Goal: Task Accomplishment & Management: Use online tool/utility

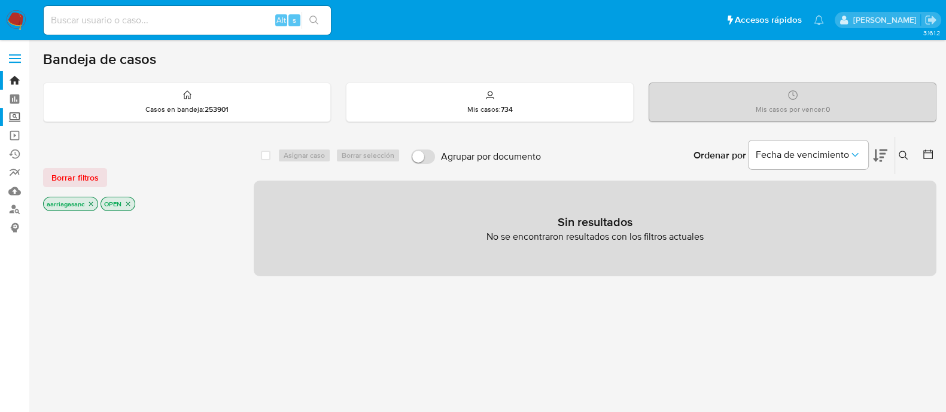
click at [23, 116] on label "Screening" at bounding box center [71, 117] width 142 height 19
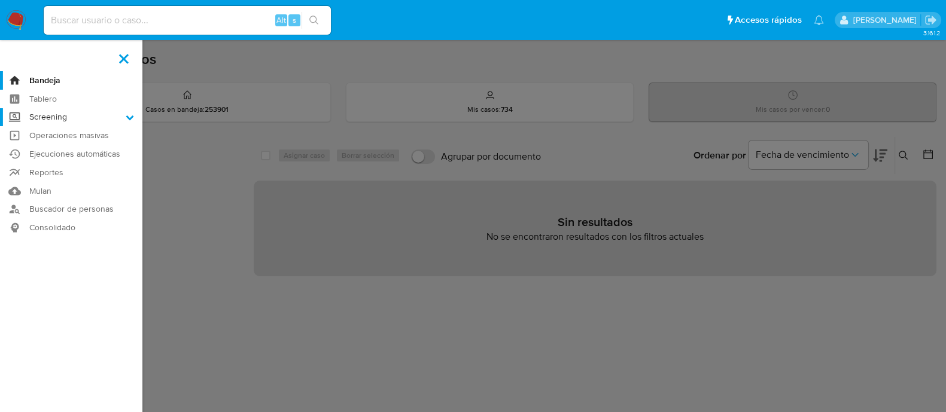
click at [0, 0] on input "Screening" at bounding box center [0, 0] width 0 height 0
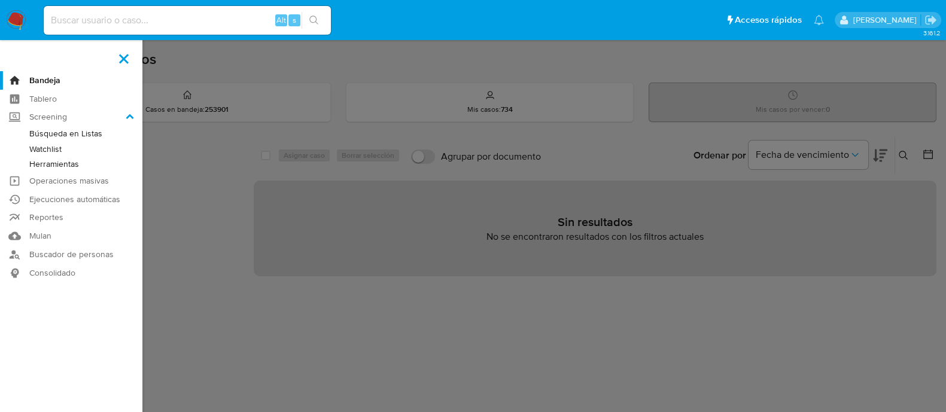
click at [69, 166] on link "Herramientas" at bounding box center [71, 164] width 142 height 15
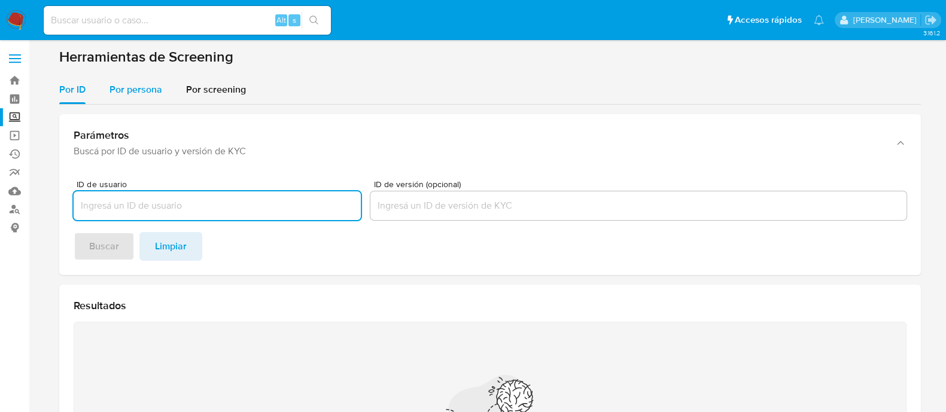
click at [126, 83] on span "Por persona" at bounding box center [135, 90] width 53 height 14
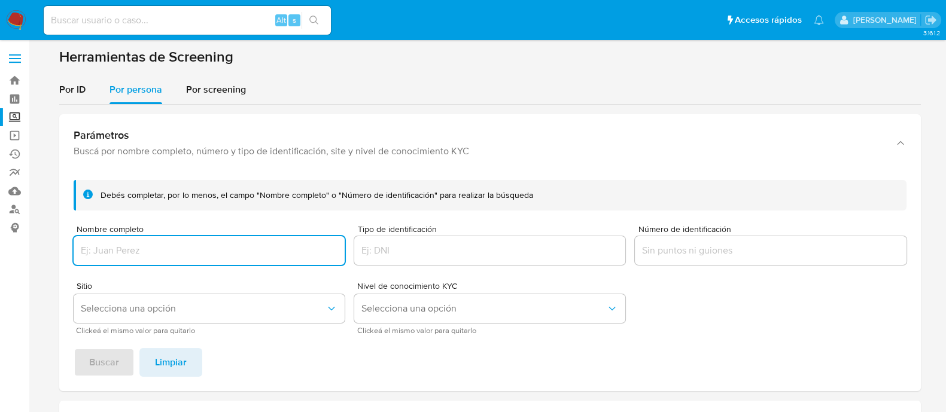
paste input "[PERSON_NAME]"
type input "[PERSON_NAME]"
click at [206, 305] on span "Selecciona una opción" at bounding box center [203, 309] width 245 height 12
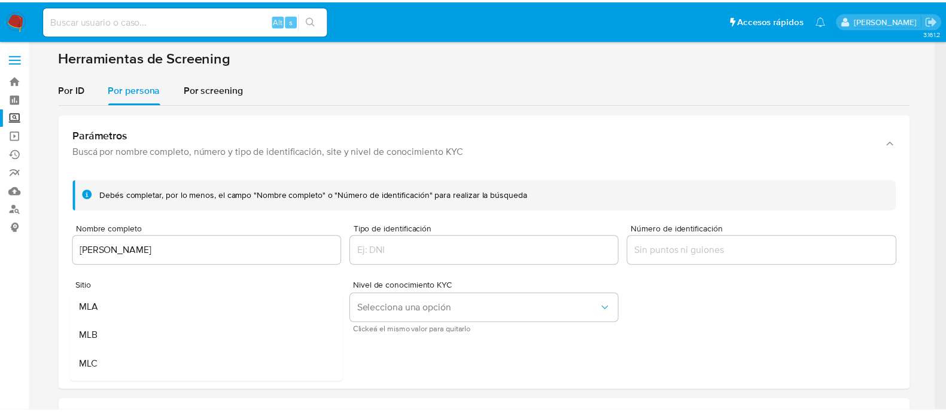
scroll to position [74, 0]
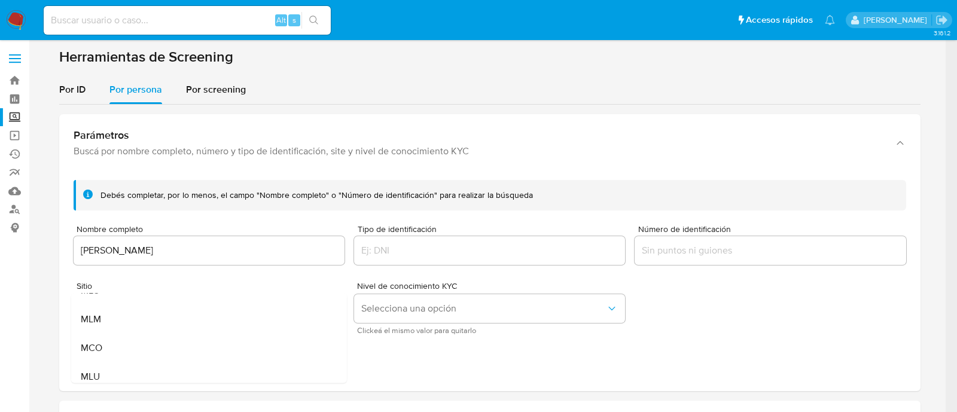
drag, startPoint x: 194, startPoint y: 313, endPoint x: 186, endPoint y: 333, distance: 20.9
click at [194, 313] on div "MLM" at bounding box center [204, 319] width 249 height 29
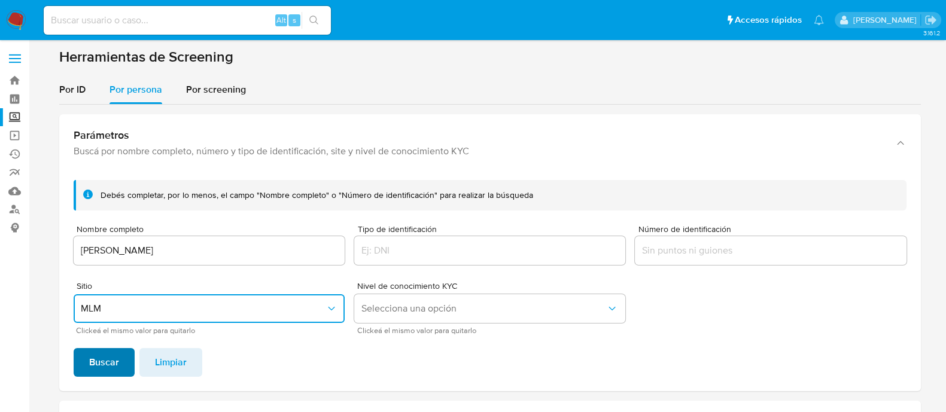
click at [124, 367] on button "Buscar" at bounding box center [104, 362] width 61 height 29
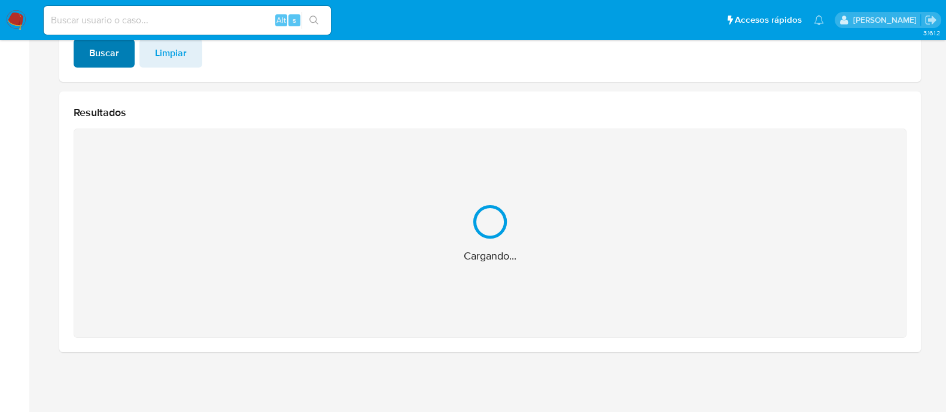
scroll to position [119, 0]
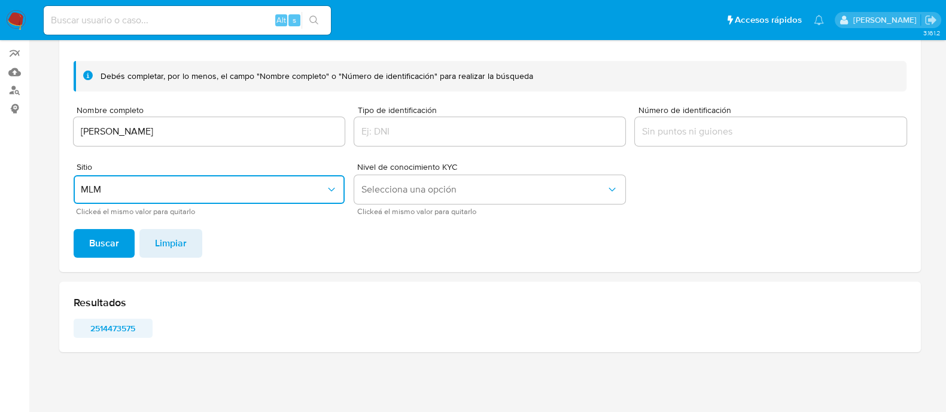
click at [101, 322] on span "2514473575" at bounding box center [113, 328] width 62 height 17
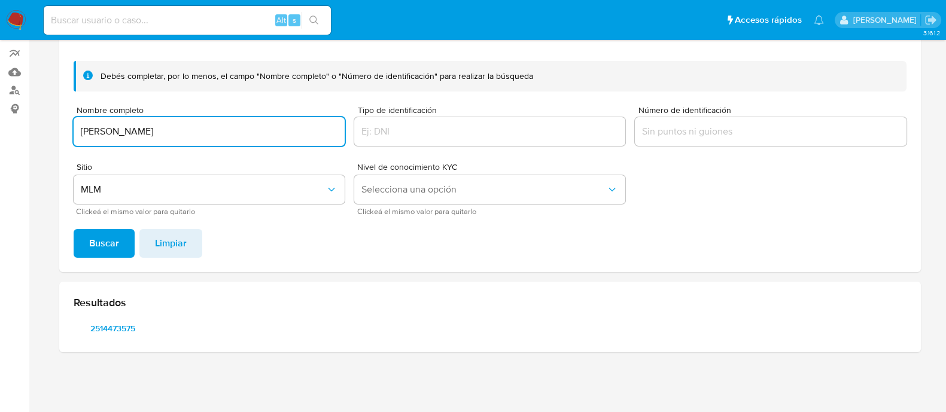
click at [212, 127] on input "[PERSON_NAME]" at bounding box center [209, 132] width 271 height 16
type input "[PERSON_NAME]"
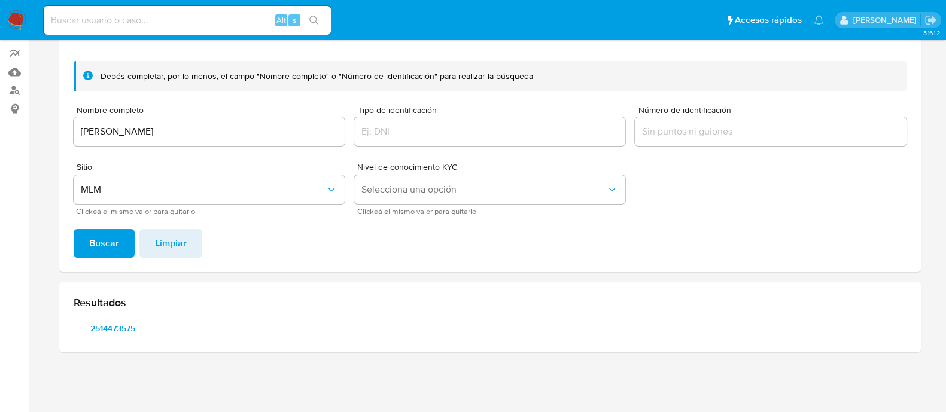
click at [105, 258] on div "Debés completar, por lo menos, el campo "Nombre completo" o "Número de identifi…" at bounding box center [490, 161] width 862 height 221
click at [105, 248] on span "Buscar" at bounding box center [104, 243] width 30 height 26
click at [124, 334] on span "757730729" at bounding box center [113, 328] width 62 height 17
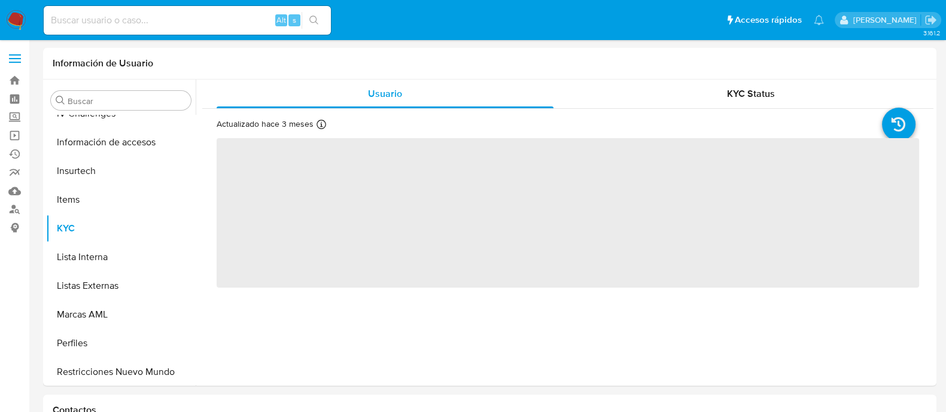
scroll to position [563, 0]
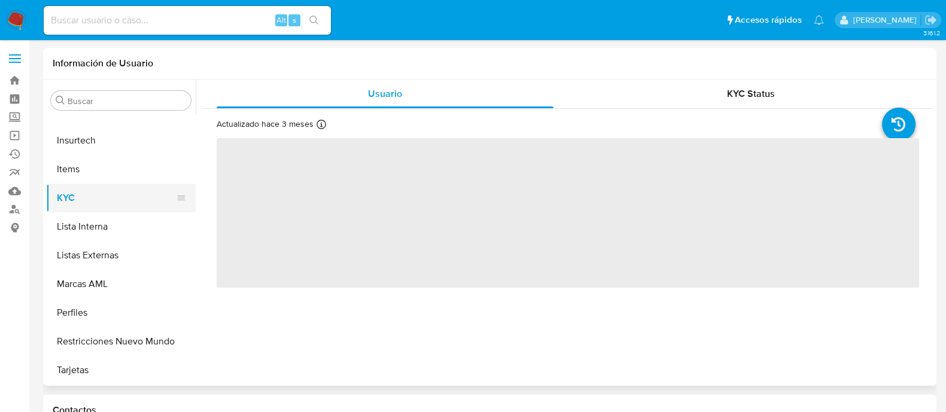
select select "10"
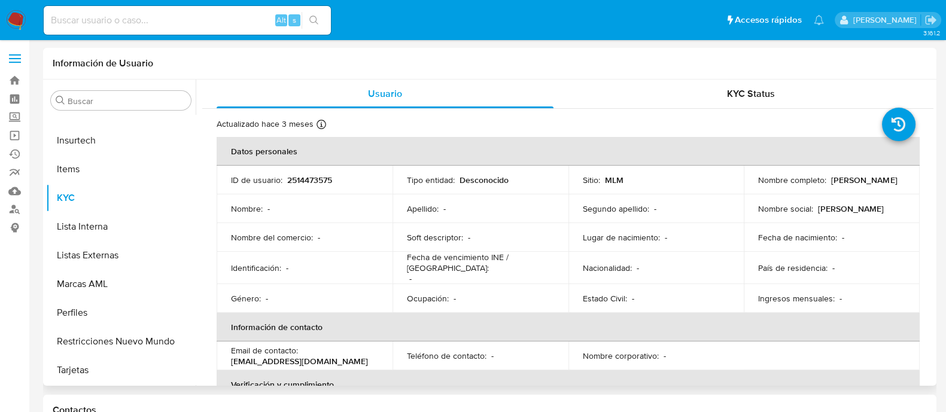
scroll to position [562, 0]
click at [427, 232] on p "Soft descriptor :" at bounding box center [435, 237] width 56 height 11
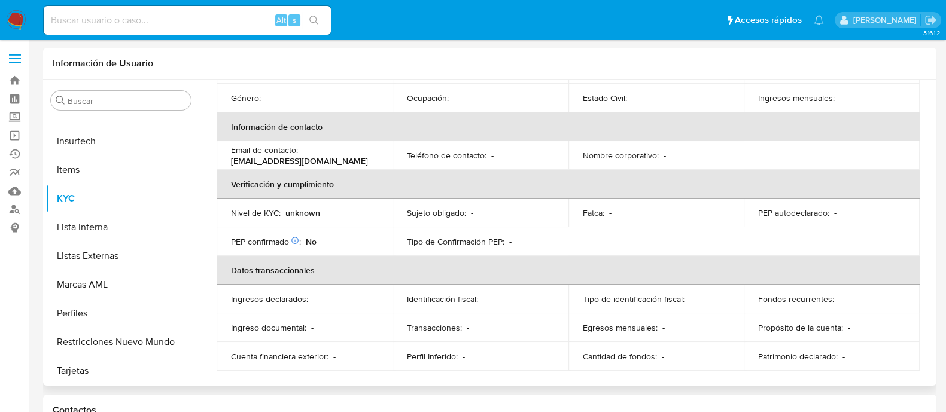
scroll to position [0, 0]
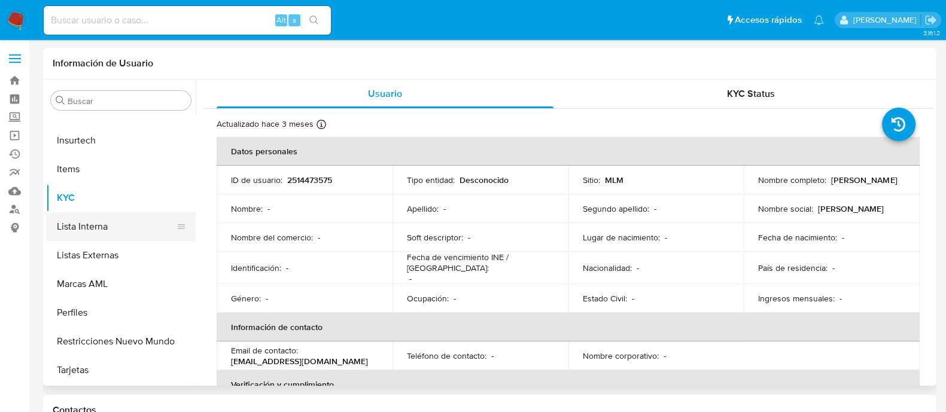
click at [112, 230] on button "Lista Interna" at bounding box center [116, 226] width 140 height 29
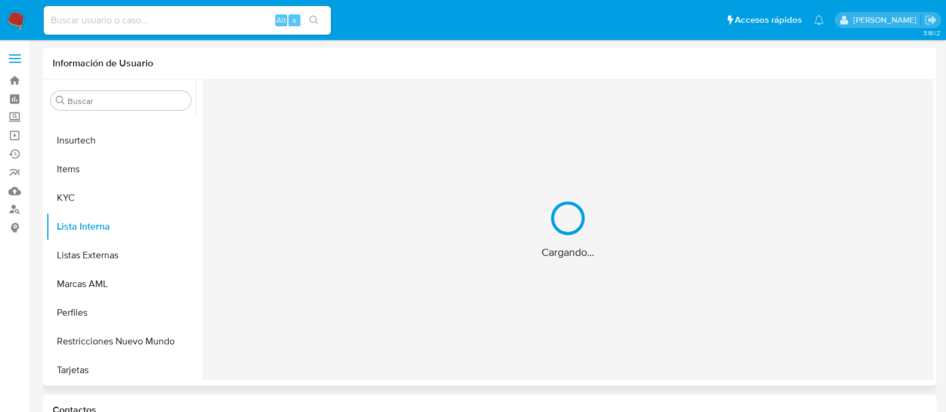
scroll to position [562, 0]
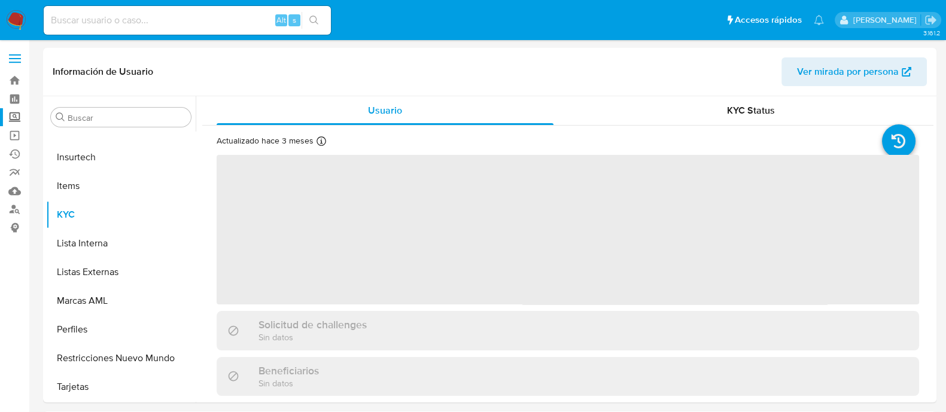
scroll to position [562, 0]
select select "10"
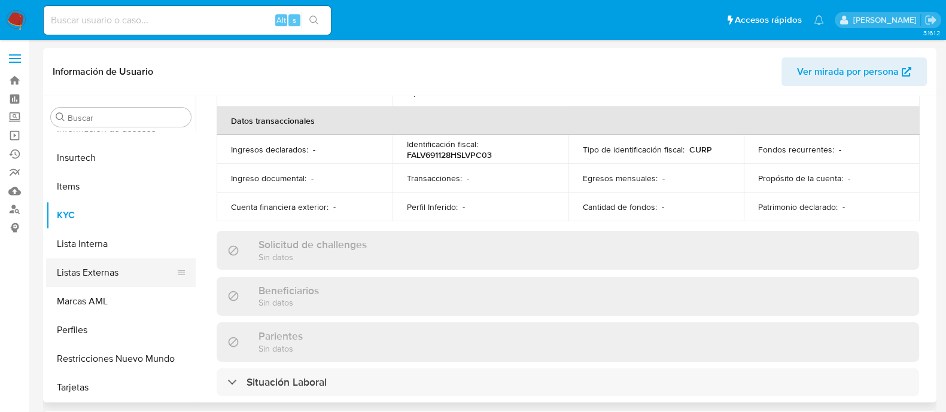
scroll to position [563, 0]
click at [123, 254] on button "Lista Interna" at bounding box center [116, 243] width 140 height 29
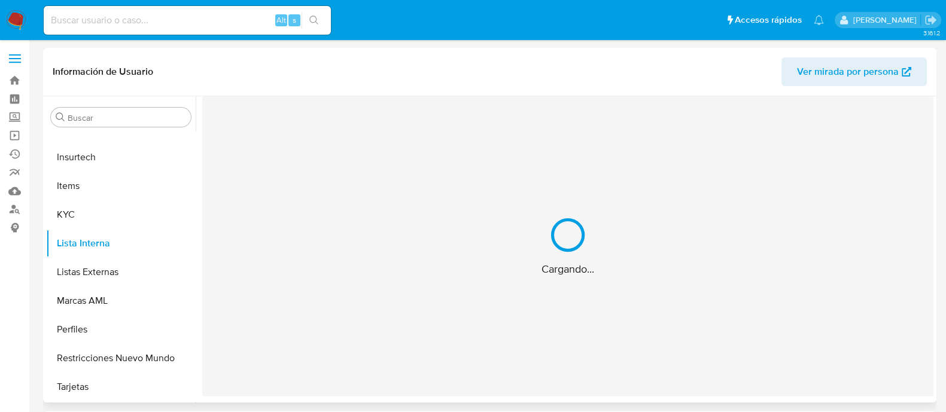
scroll to position [562, 0]
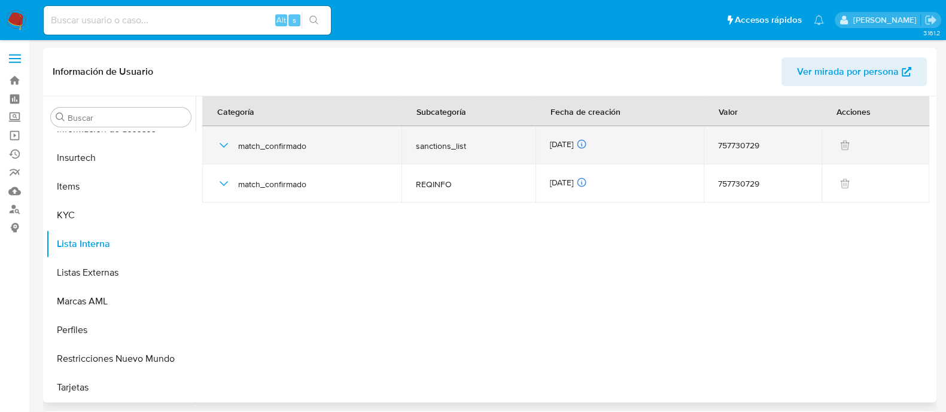
drag, startPoint x: 223, startPoint y: 142, endPoint x: 245, endPoint y: 161, distance: 28.9
click at [223, 143] on icon "button" at bounding box center [224, 145] width 14 height 14
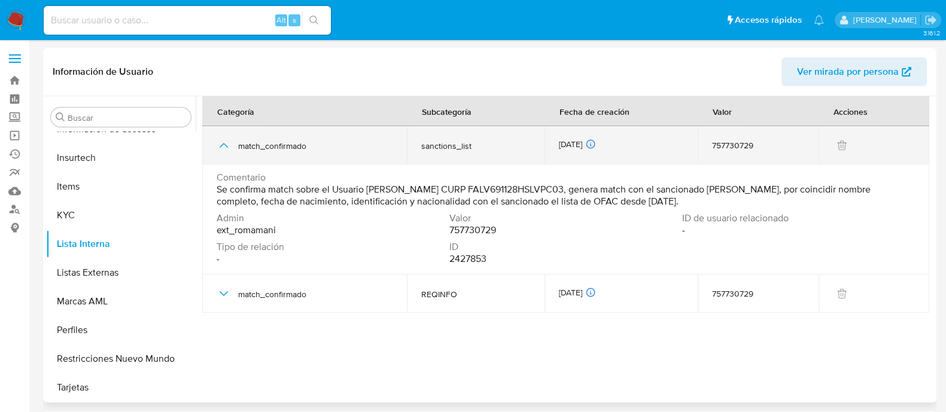
click at [223, 145] on icon "button" at bounding box center [224, 145] width 14 height 14
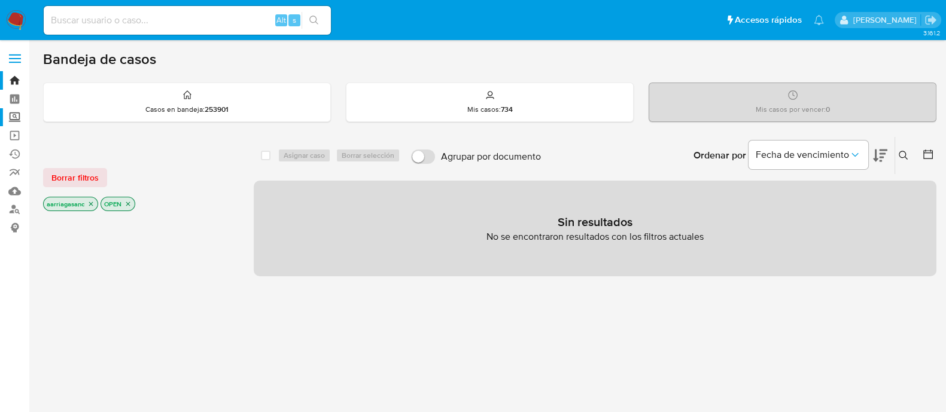
click at [15, 117] on label "Screening" at bounding box center [71, 117] width 142 height 19
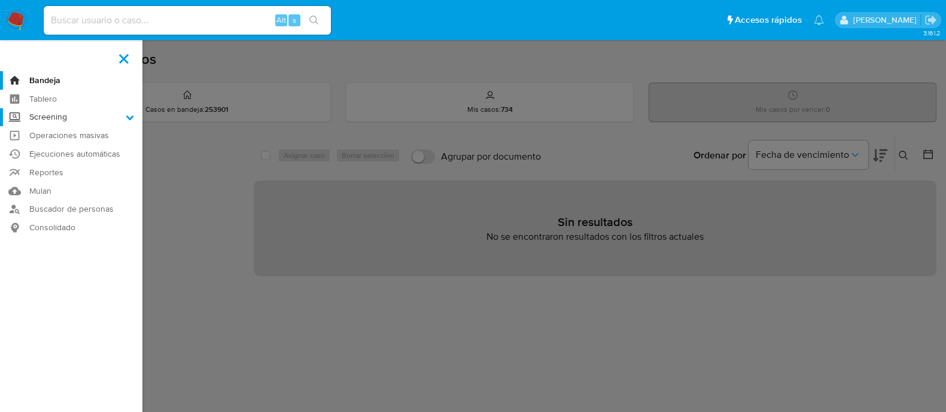
click at [0, 0] on input "Screening" at bounding box center [0, 0] width 0 height 0
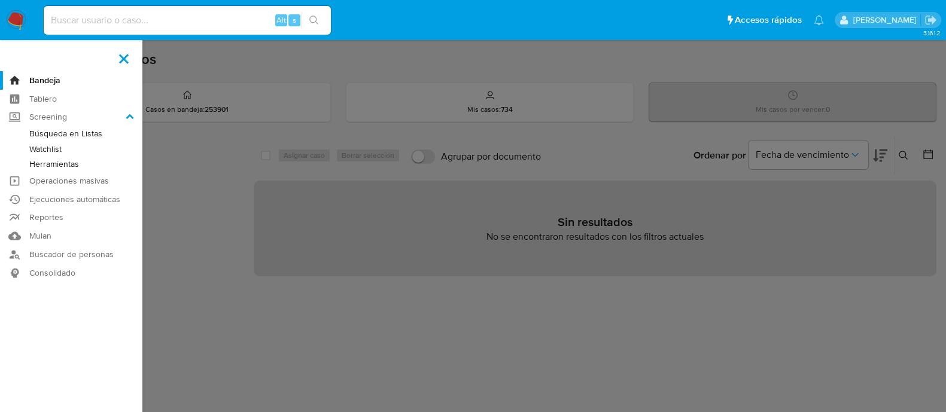
click at [54, 150] on link "Watchlist" at bounding box center [71, 149] width 142 height 15
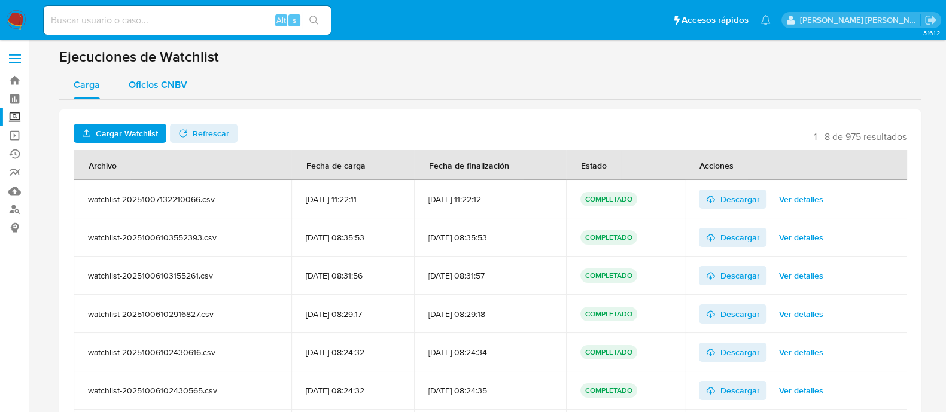
click at [148, 88] on span "Oficios CNBV" at bounding box center [158, 85] width 59 height 14
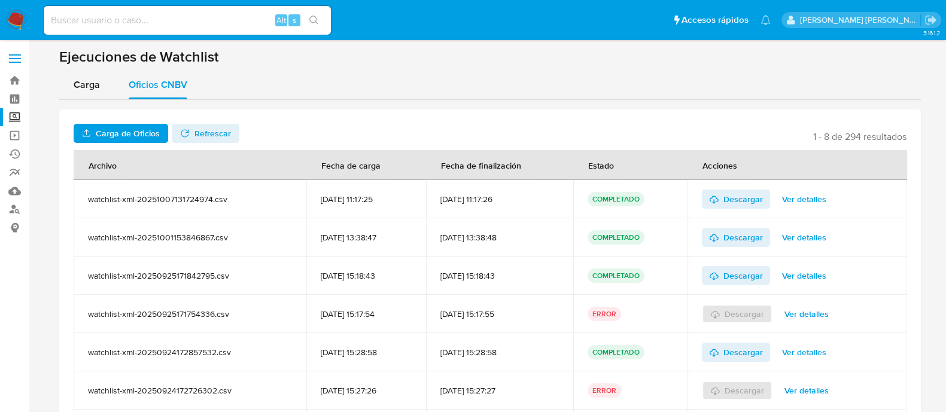
click at [147, 135] on span "Carga de Oficios" at bounding box center [128, 133] width 64 height 19
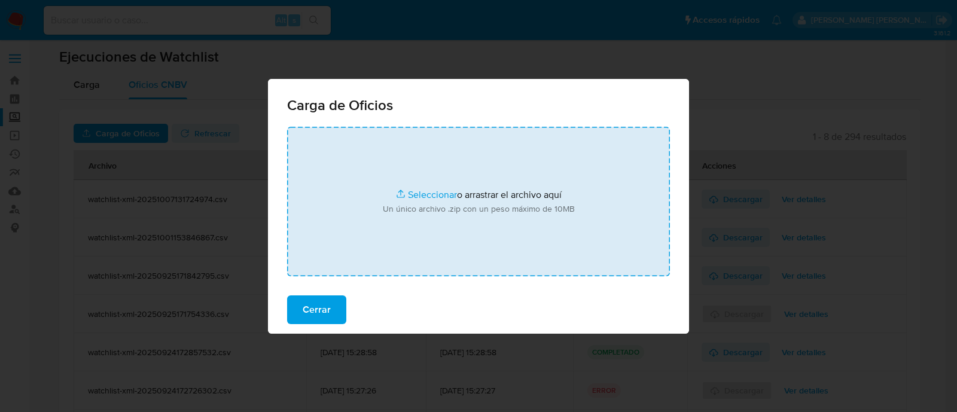
click at [423, 193] on input "file" at bounding box center [478, 202] width 383 height 150
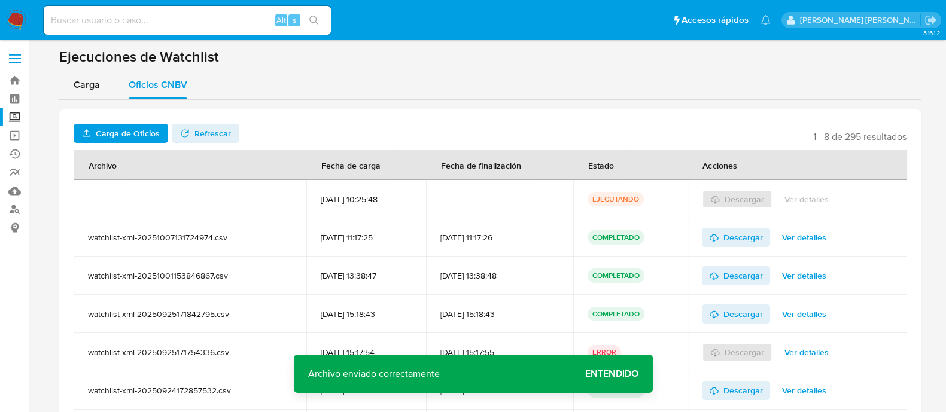
click at [614, 374] on span "Entendido" at bounding box center [611, 374] width 53 height 0
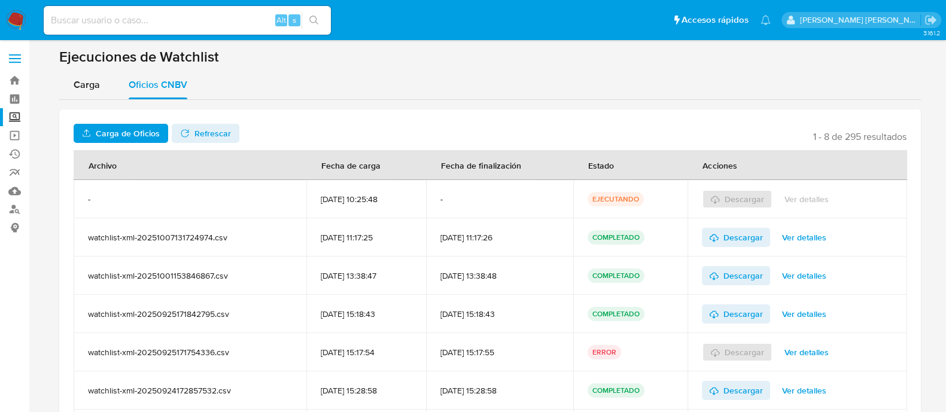
click at [182, 130] on icon "button" at bounding box center [185, 134] width 10 height 10
click at [744, 197] on span "Descargar" at bounding box center [742, 199] width 39 height 19
